Goal: Task Accomplishment & Management: Manage account settings

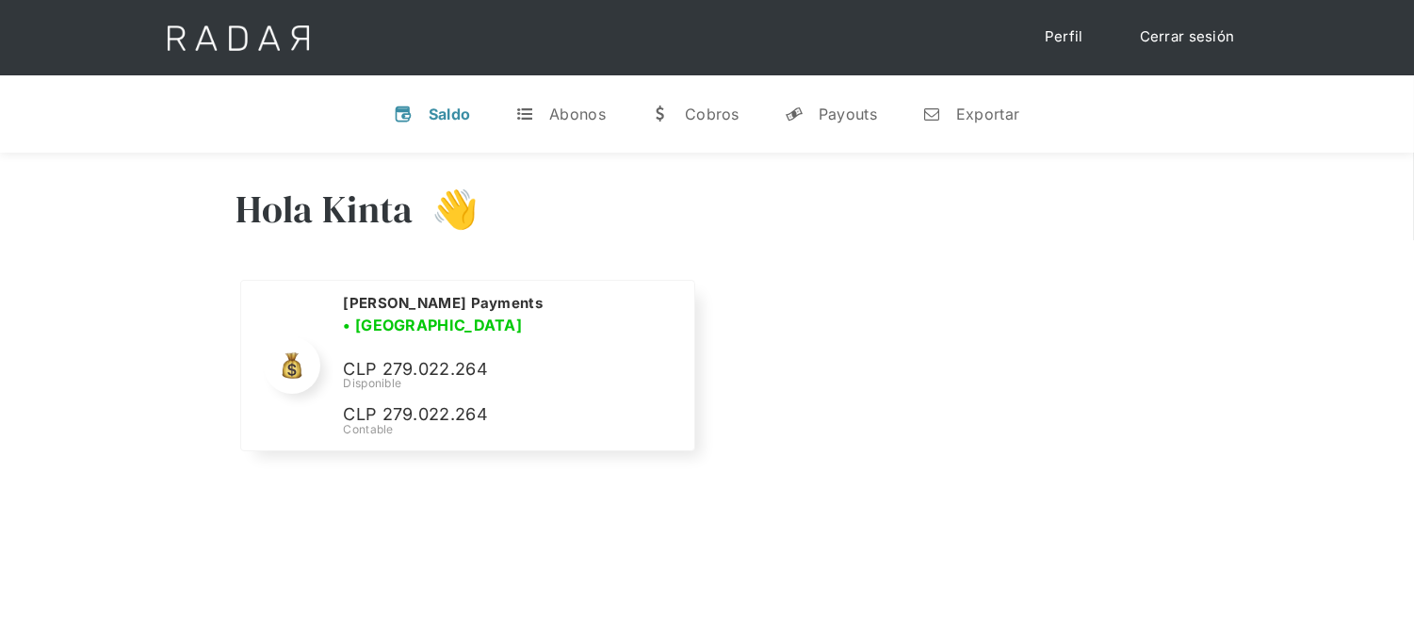
click at [1182, 23] on link "Cerrar sesión" at bounding box center [1187, 37] width 133 height 37
click at [1182, 33] on link "Cerrar sesión" at bounding box center [1187, 37] width 133 height 37
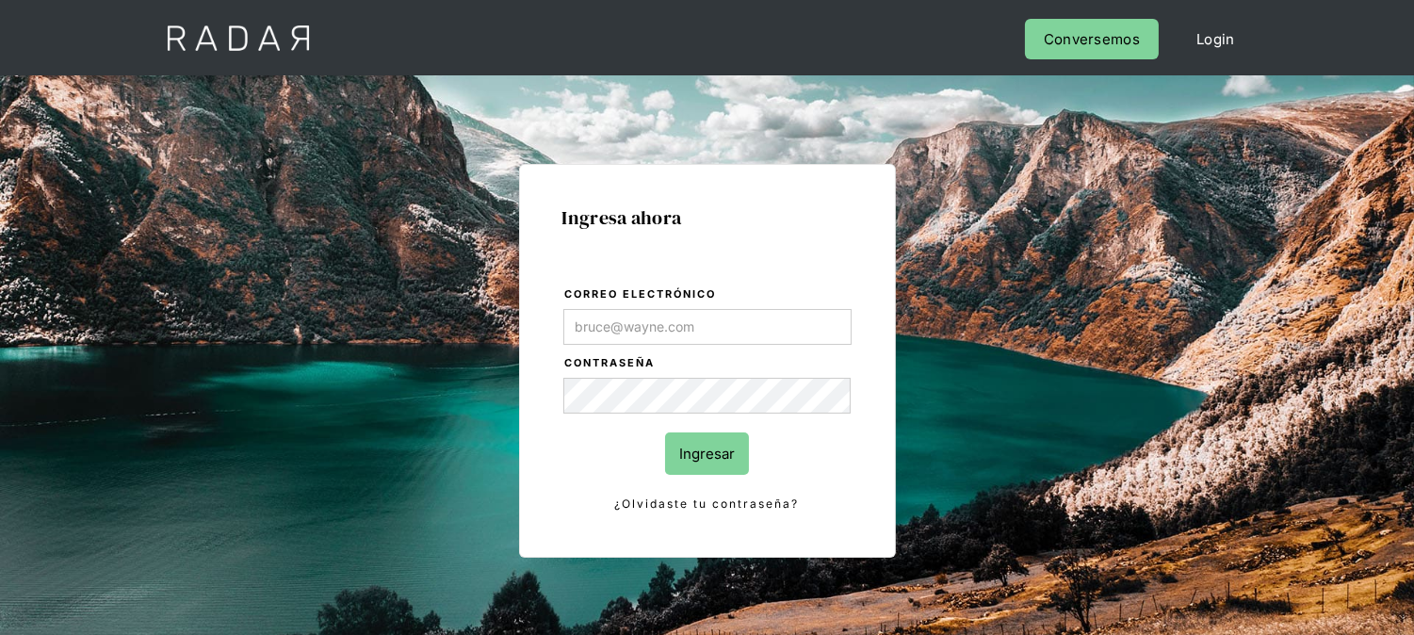
type input "[EMAIL_ADDRESS][DOMAIN_NAME]"
click at [705, 463] on input "Ingresar" at bounding box center [707, 453] width 84 height 42
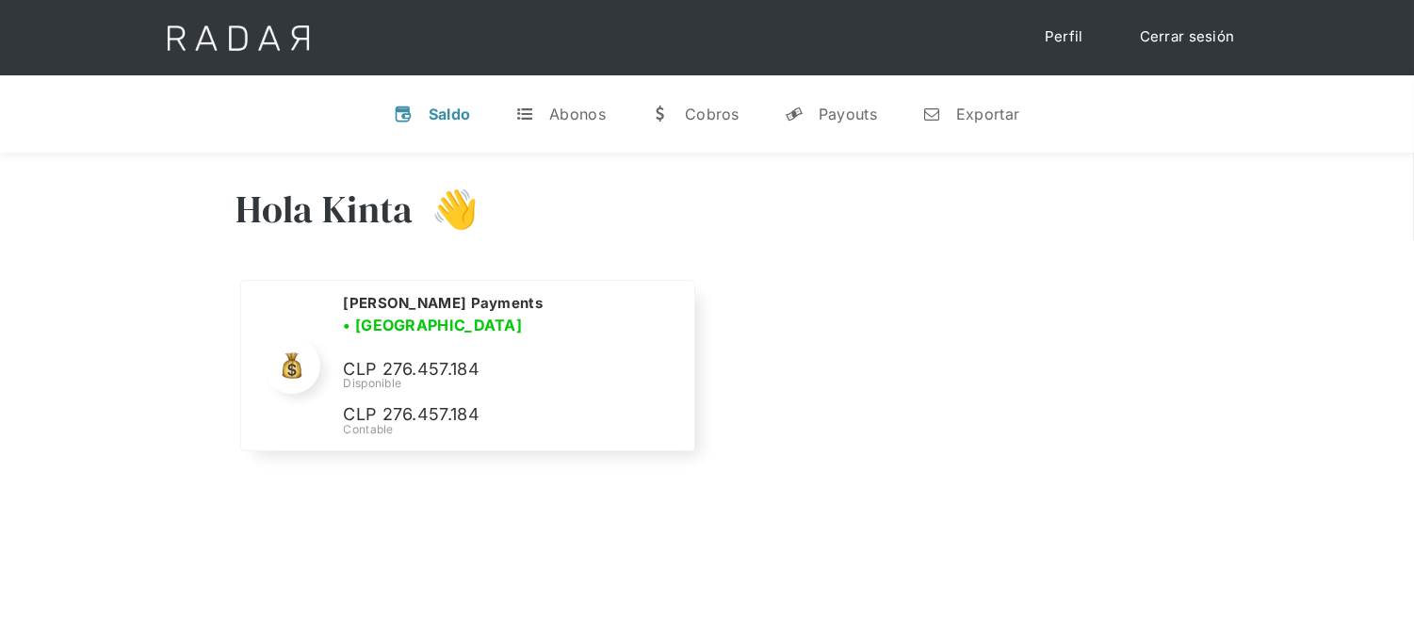
click at [1196, 40] on link "Cerrar sesión" at bounding box center [1187, 37] width 133 height 37
